Goal: Information Seeking & Learning: Learn about a topic

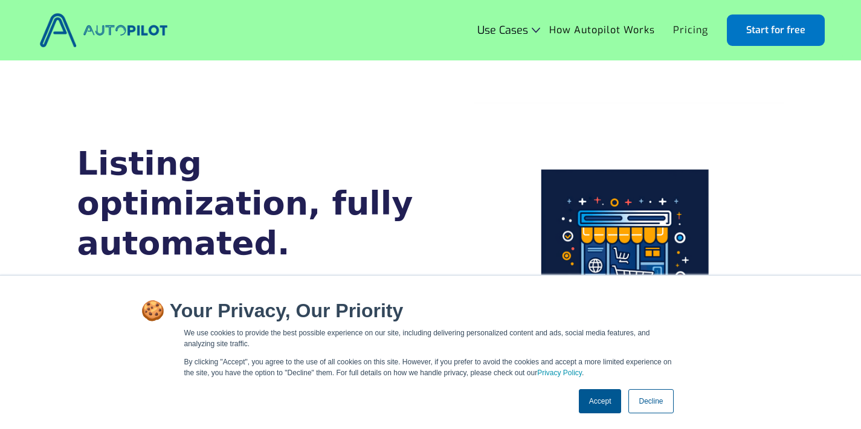
click at [682, 25] on link "Pricing" at bounding box center [690, 30] width 53 height 23
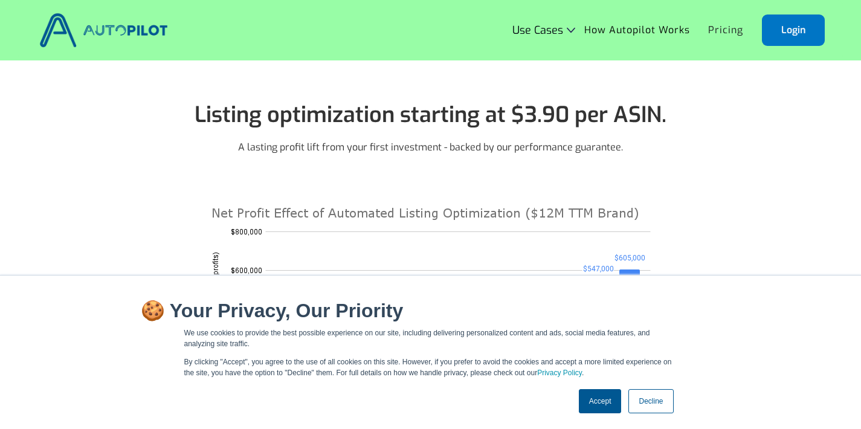
click at [596, 403] on link "Accept" at bounding box center [600, 401] width 43 height 24
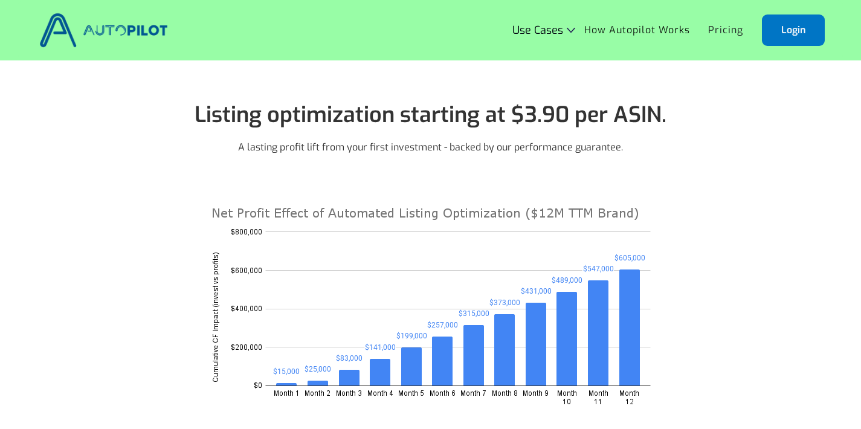
click at [608, 29] on link "How Autopilot Works" at bounding box center [637, 30] width 124 height 23
